Goal: Find contact information: Find contact information

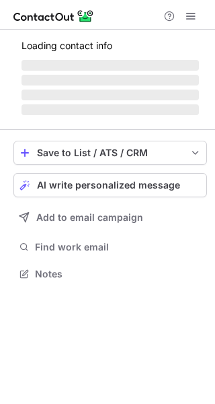
scroll to position [260, 215]
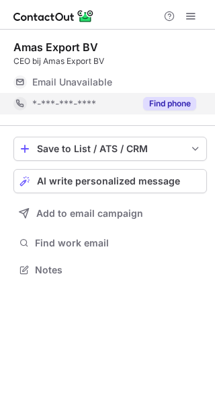
click at [162, 102] on button "Find phone" at bounding box center [169, 103] width 53 height 13
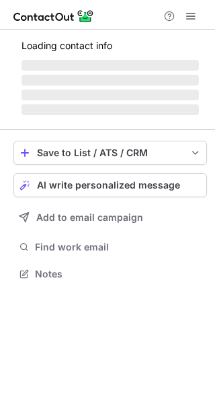
scroll to position [260, 215]
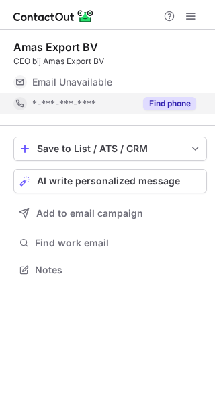
click at [161, 102] on button "Find phone" at bounding box center [169, 103] width 53 height 13
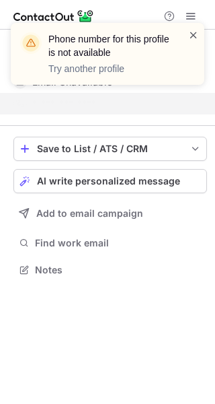
click at [199, 36] on span at bounding box center [193, 34] width 11 height 13
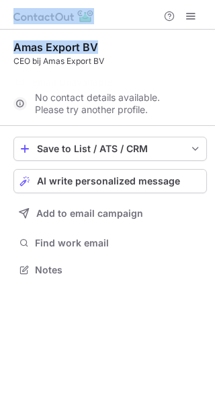
drag, startPoint x: 116, startPoint y: 49, endPoint x: -5, endPoint y: 48, distance: 121.1
click at [0, 48] on html "Amas Export BV CEO bij Amas Export BV Email Unavailable Email address No contac…" at bounding box center [107, 202] width 215 height 404
copy div "Amas Export BV"
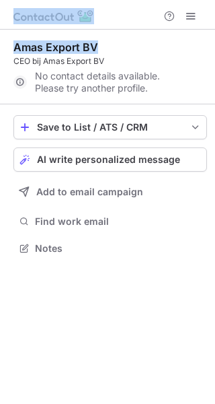
click at [87, 29] on div at bounding box center [107, 15] width 215 height 30
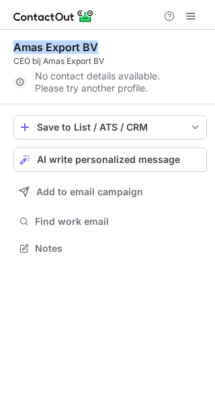
drag, startPoint x: 103, startPoint y: 44, endPoint x: 15, endPoint y: 46, distance: 87.5
click at [15, 46] on div "Amas Export BV" at bounding box center [110, 46] width 194 height 13
copy div "Amas Export BV"
